Goal: Information Seeking & Learning: Learn about a topic

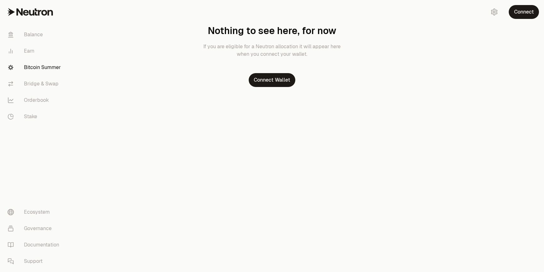
click at [61, 66] on link "Bitcoin Summer" at bounding box center [36, 67] width 66 height 16
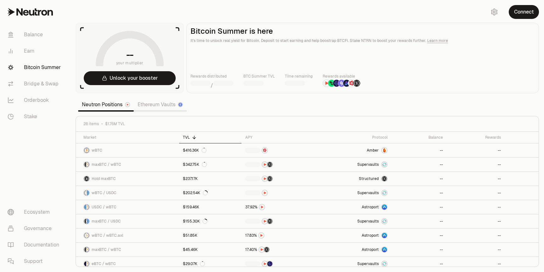
click at [151, 107] on link "Ethereum Vaults" at bounding box center [160, 104] width 53 height 13
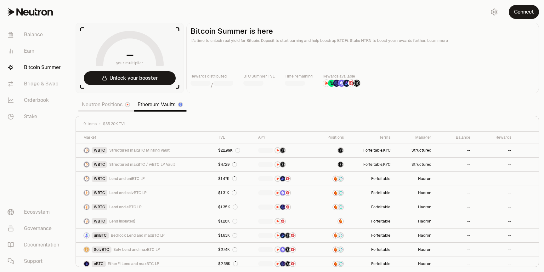
click at [106, 107] on link "Neutron Positions" at bounding box center [106, 104] width 56 height 13
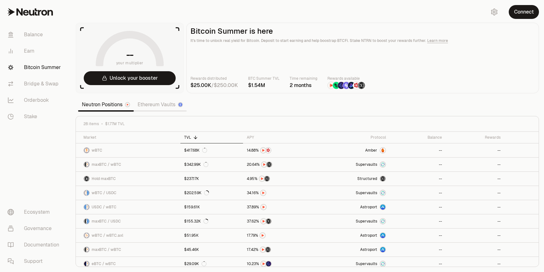
click at [163, 103] on link "Ethereum Vaults" at bounding box center [160, 104] width 53 height 13
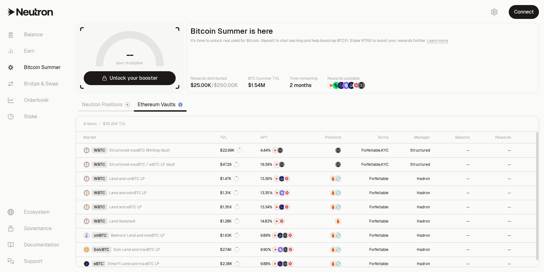
click at [110, 102] on link "Neutron Positions" at bounding box center [106, 104] width 56 height 13
